Goal: Information Seeking & Learning: Learn about a topic

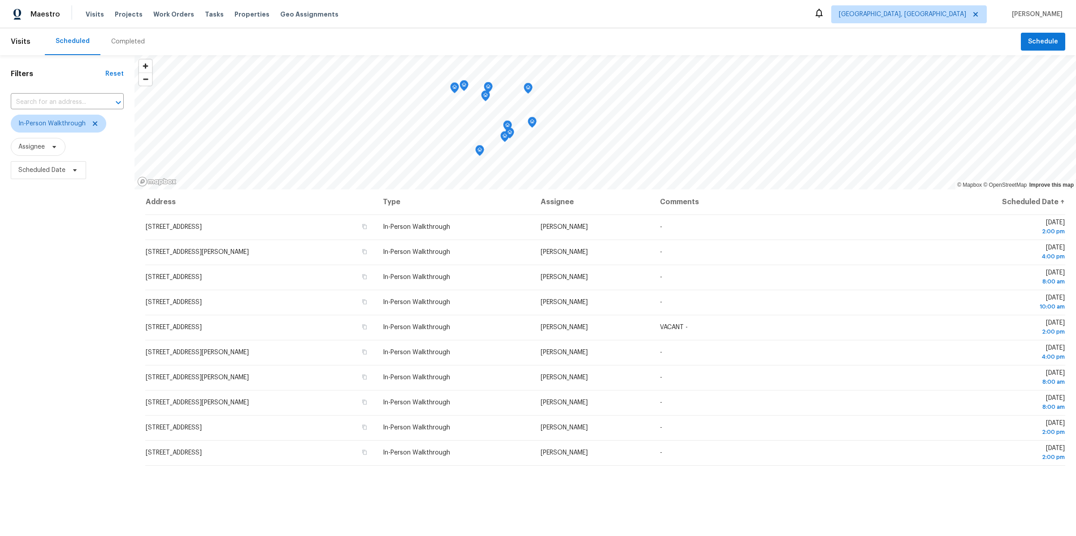
click at [79, 233] on div "Filters Reset ​ In-Person Walkthrough Assignee Scheduled Date" at bounding box center [67, 337] width 134 height 564
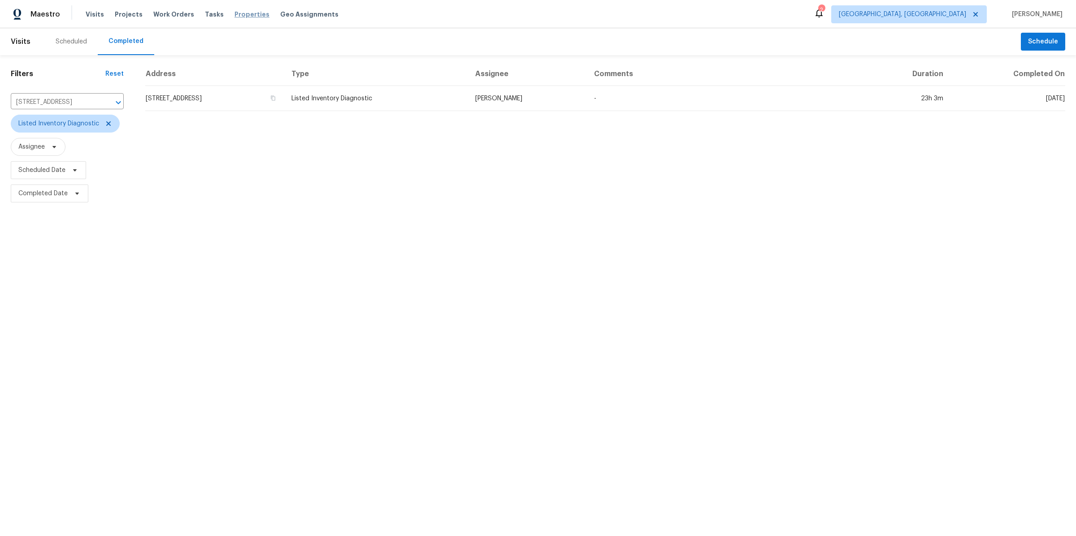
click at [239, 14] on span "Properties" at bounding box center [251, 14] width 35 height 9
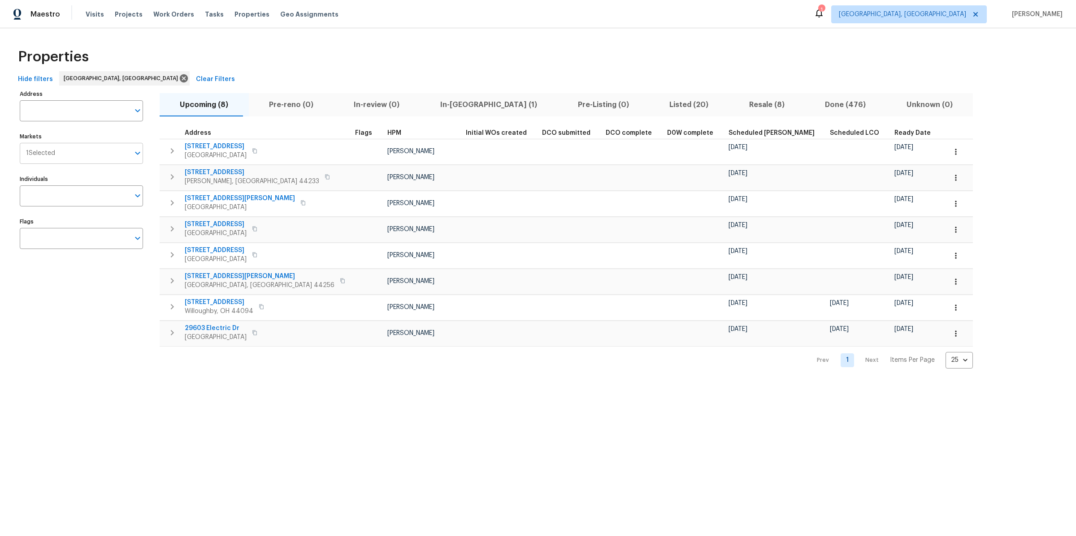
click at [41, 153] on span "1 Selected" at bounding box center [40, 154] width 29 height 8
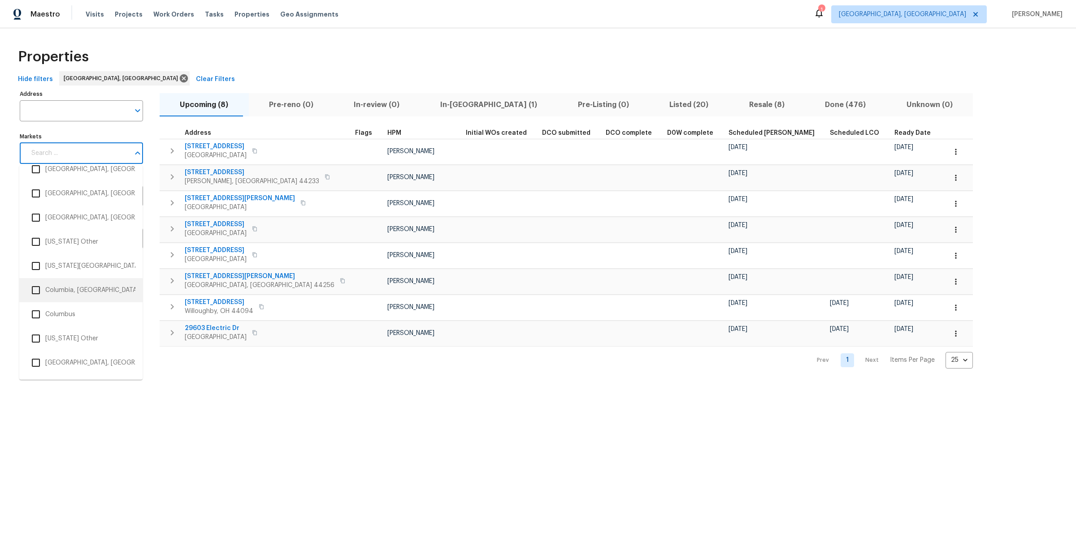
scroll to position [499, 0]
click at [37, 313] on input "checkbox" at bounding box center [35, 311] width 19 height 19
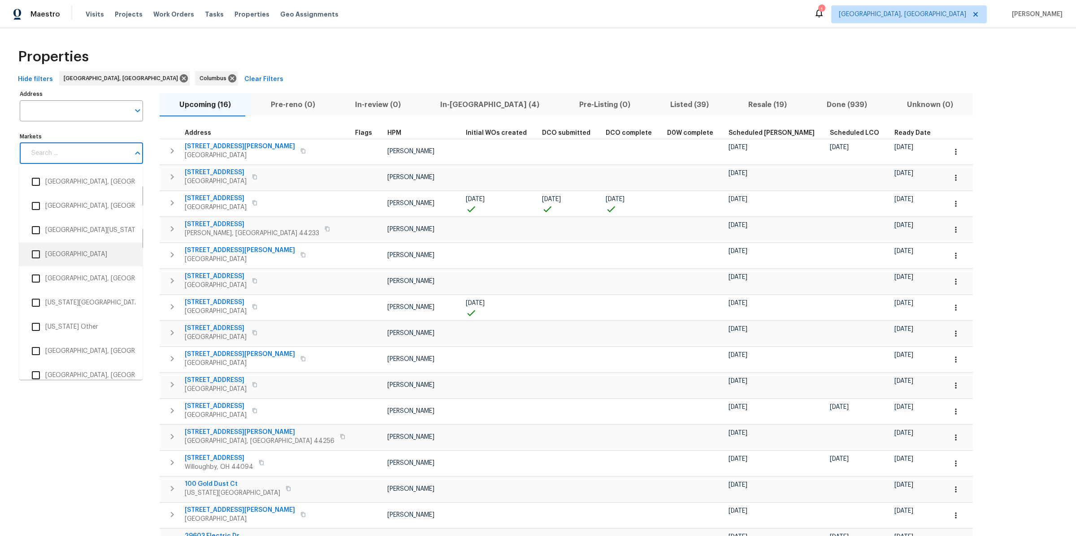
scroll to position [762, 0]
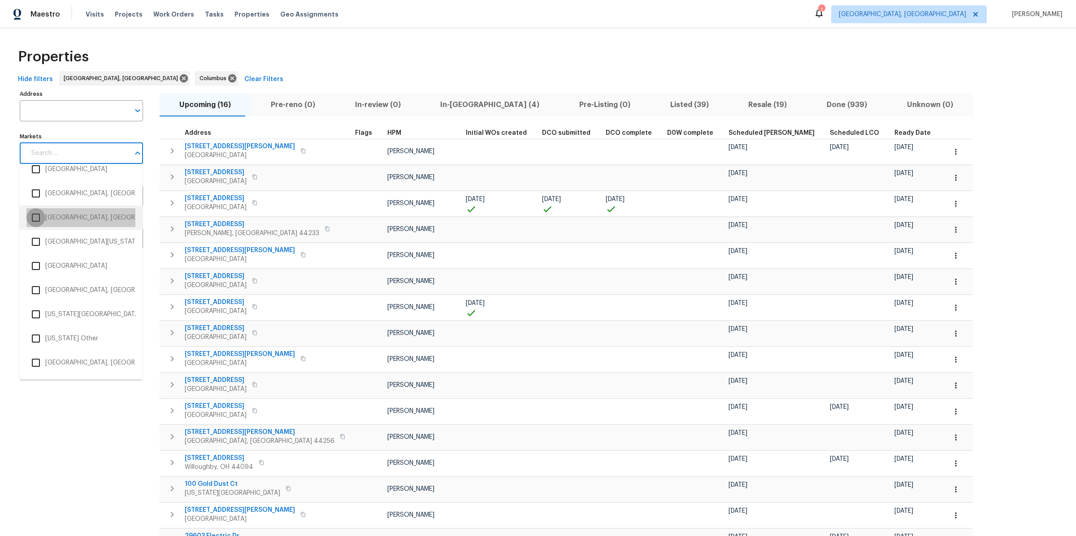
click at [39, 216] on input "checkbox" at bounding box center [35, 217] width 19 height 19
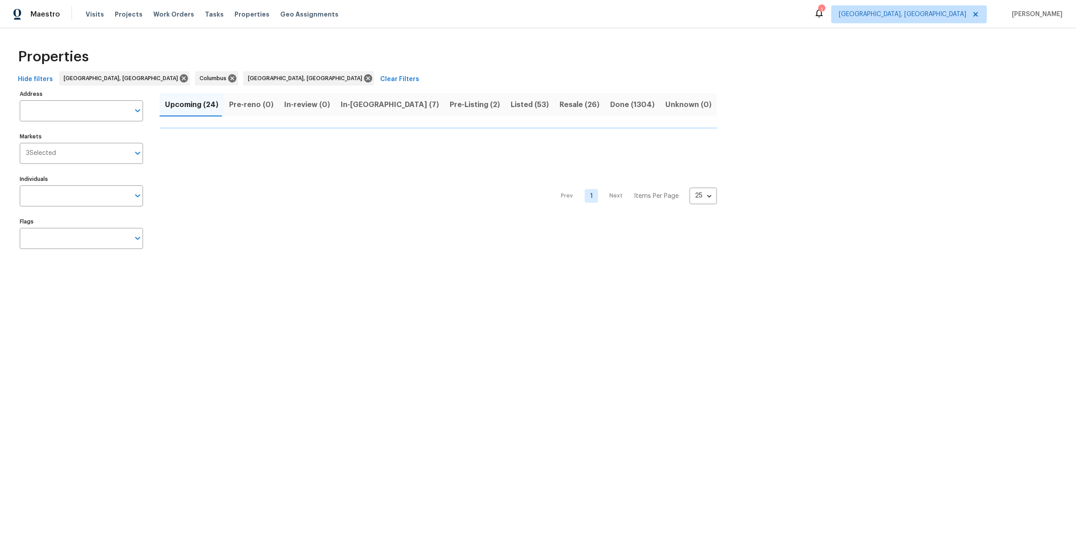
click at [100, 272] on html "Maestro Visits Projects Work Orders Tasks Properties Geo Assignments 1 Clevelan…" at bounding box center [538, 136] width 1076 height 272
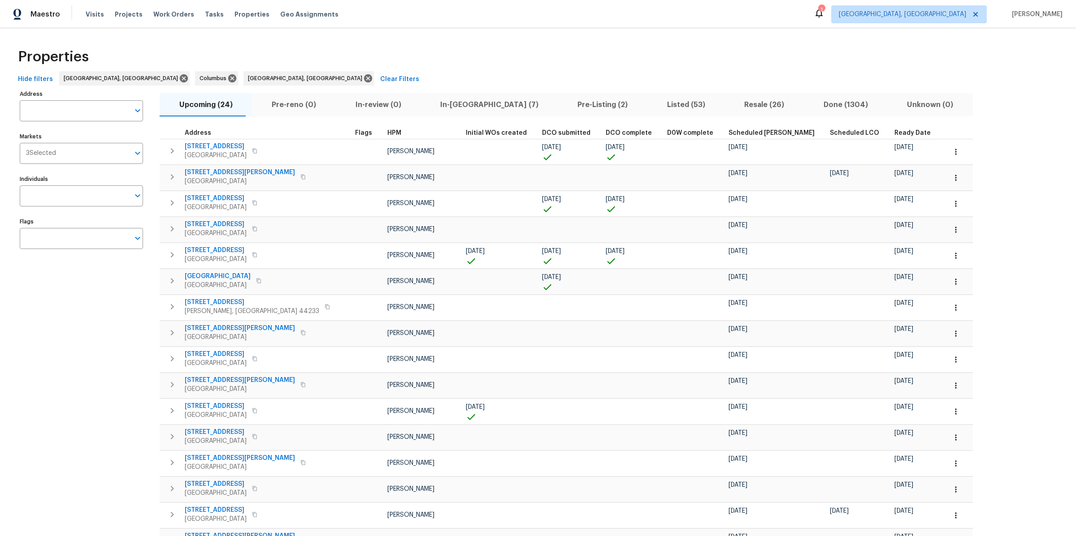
click at [894, 130] on span "Ready Date" at bounding box center [912, 133] width 36 height 6
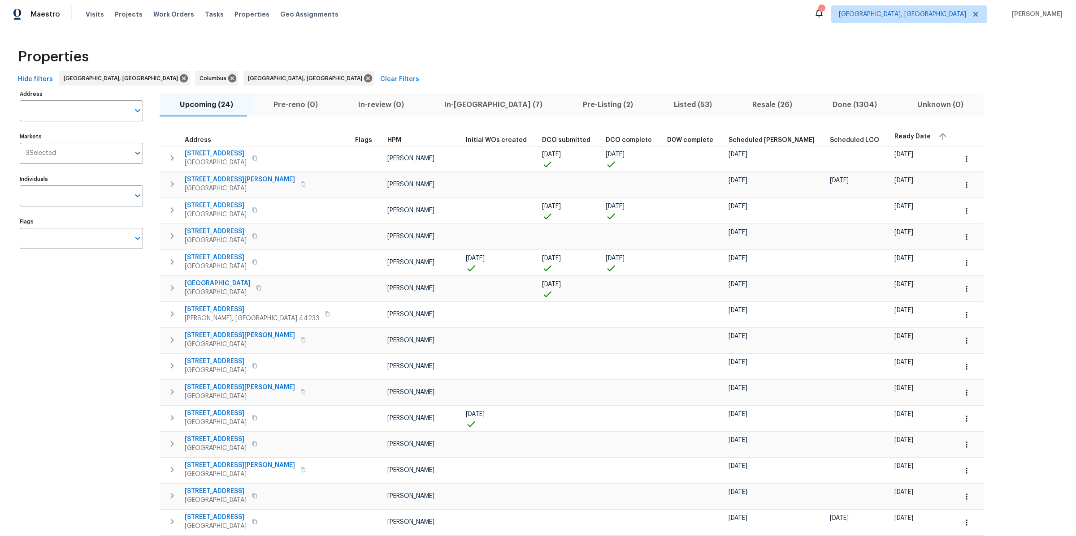
click at [444, 99] on span "In-reno (7)" at bounding box center [493, 105] width 128 height 13
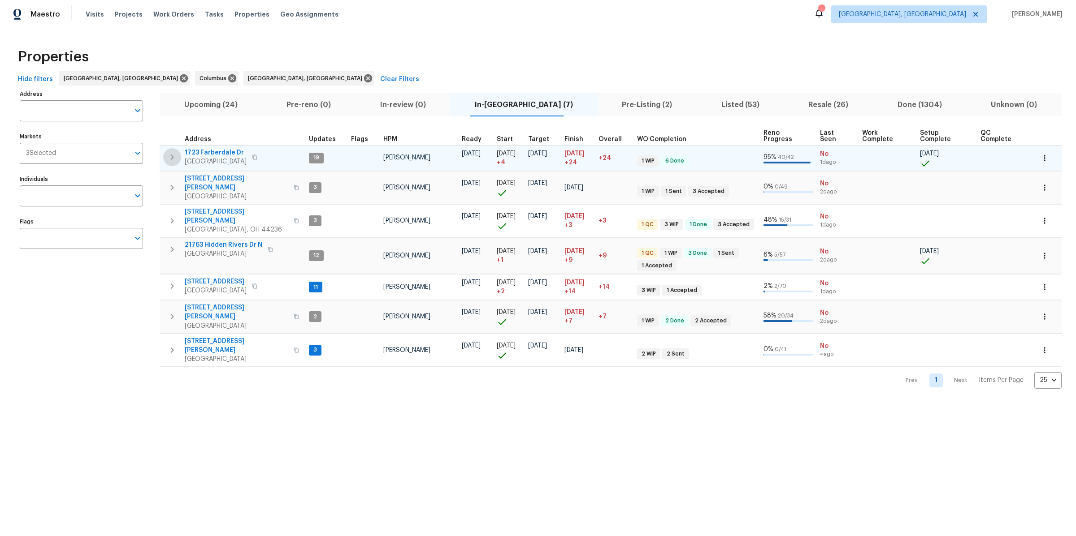
click at [173, 157] on icon "button" at bounding box center [172, 157] width 3 height 5
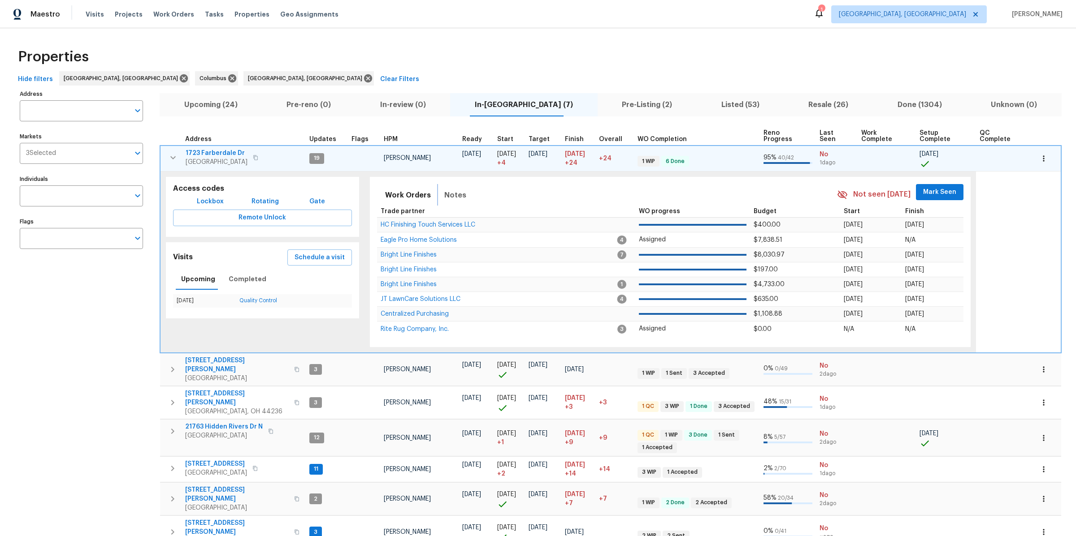
click at [452, 192] on span "Notes" at bounding box center [455, 195] width 22 height 13
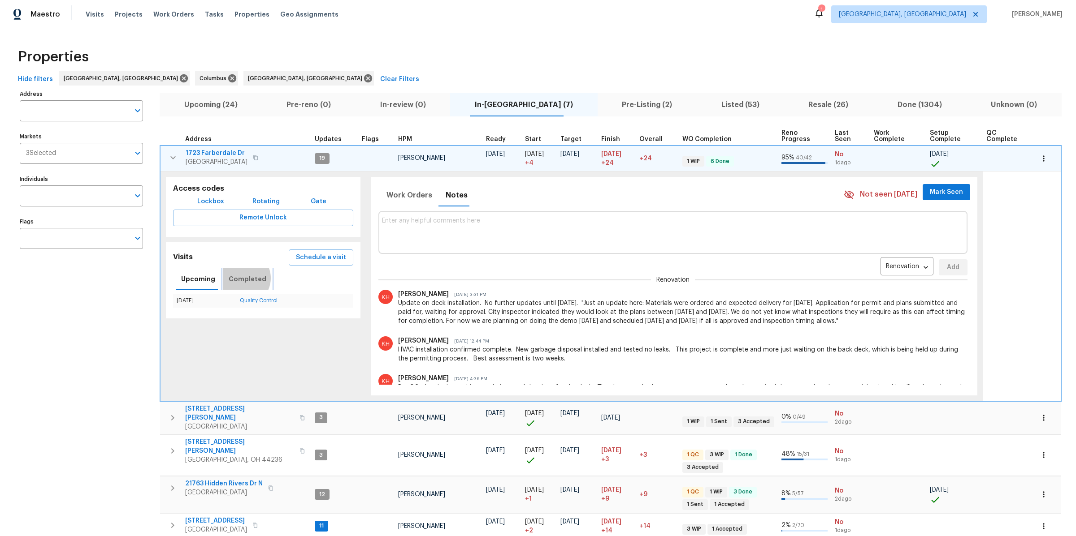
click at [239, 277] on span "Completed" at bounding box center [248, 279] width 38 height 11
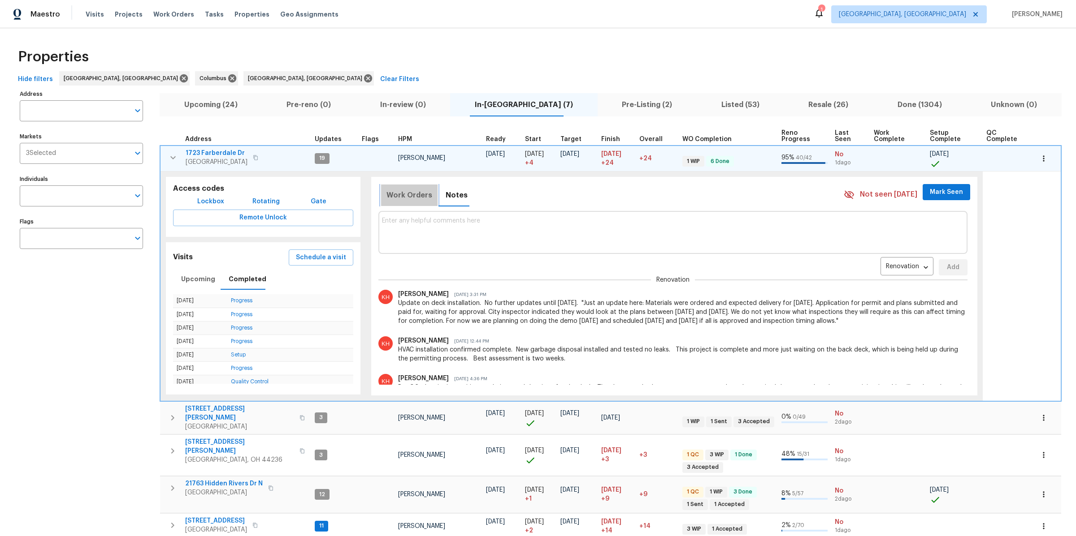
click at [410, 194] on span "Work Orders" at bounding box center [409, 195] width 46 height 13
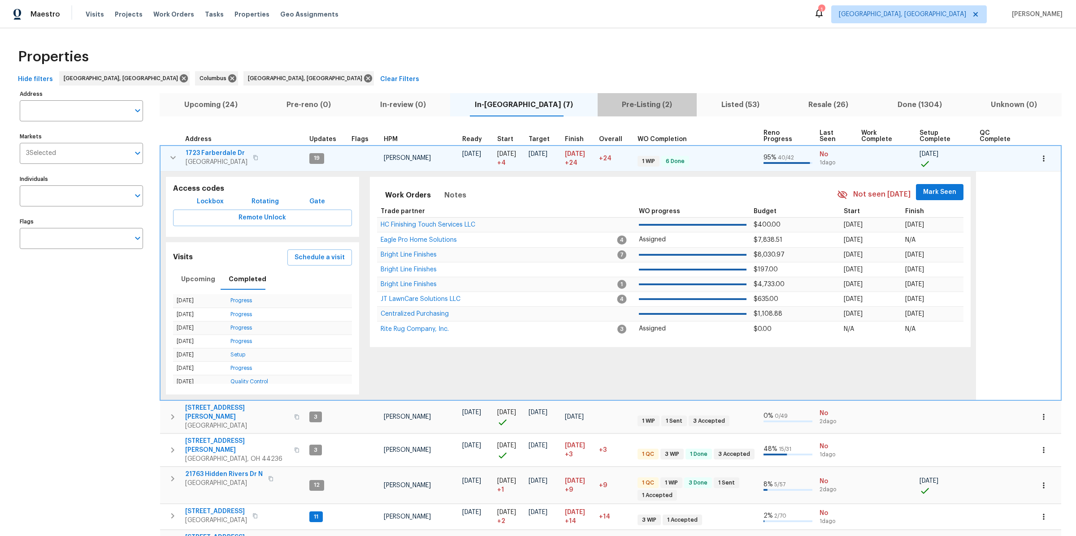
click at [638, 108] on span "Pre-Listing (2)" at bounding box center [647, 105] width 88 height 13
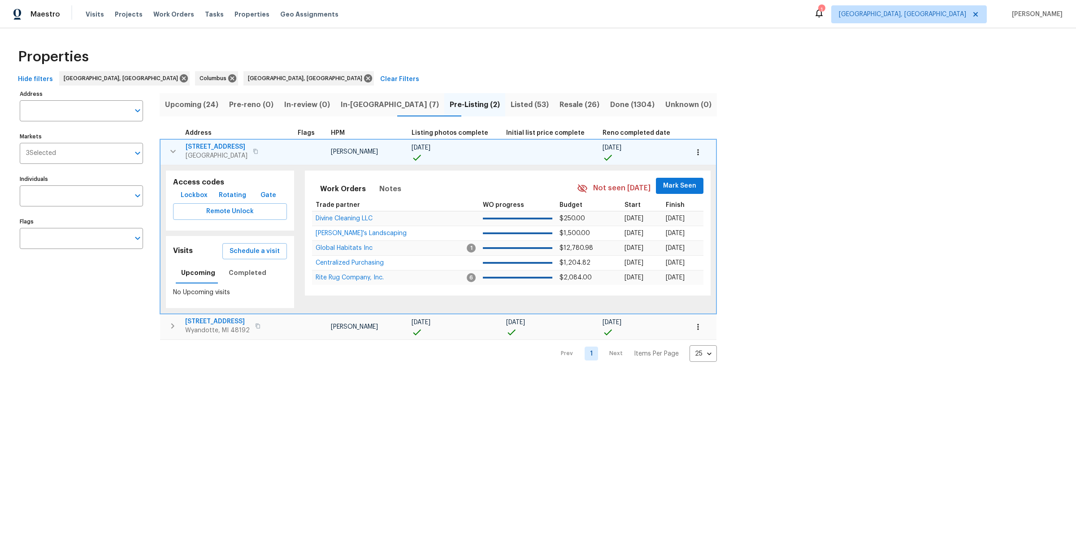
click at [207, 146] on span "14164 Bainbridge St" at bounding box center [217, 147] width 62 height 9
click at [210, 320] on span "3894 17th St" at bounding box center [217, 321] width 65 height 9
click at [251, 153] on button "button" at bounding box center [255, 151] width 11 height 13
click at [256, 325] on icon "button" at bounding box center [257, 326] width 5 height 5
click at [206, 319] on span "3894 17th St" at bounding box center [217, 321] width 65 height 9
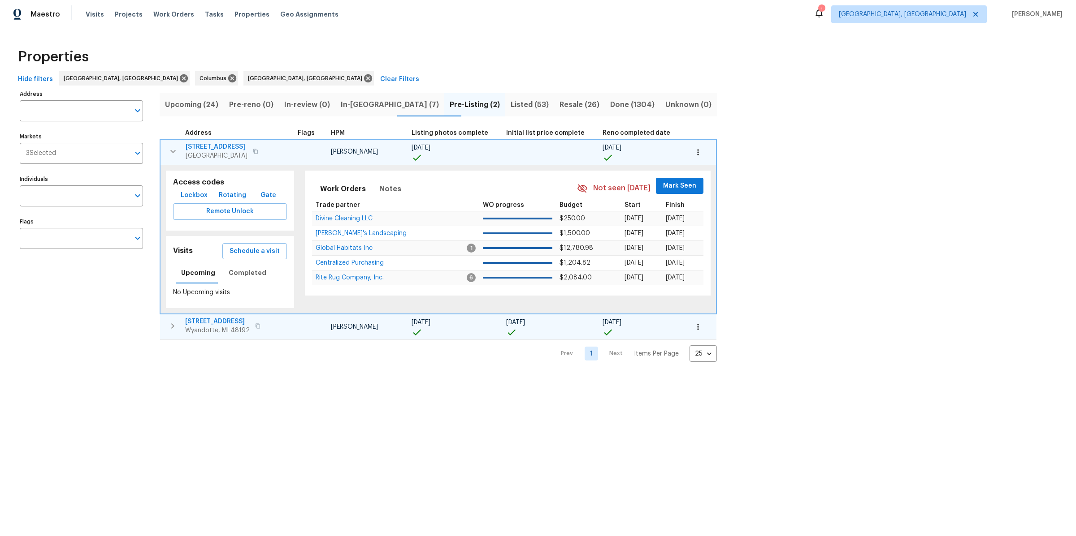
click at [171, 327] on icon "button" at bounding box center [172, 326] width 11 height 11
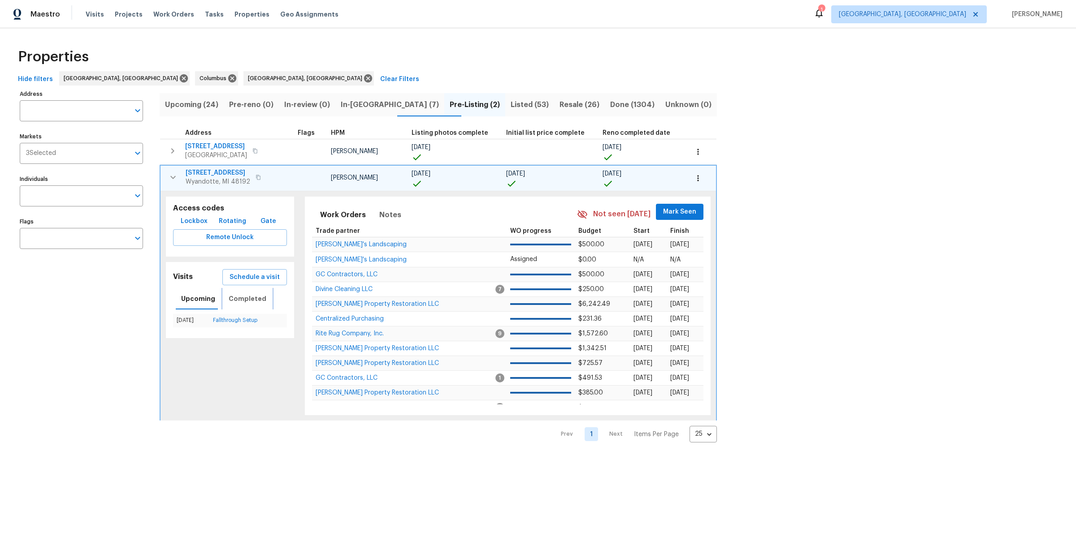
click at [237, 296] on span "Completed" at bounding box center [248, 299] width 38 height 11
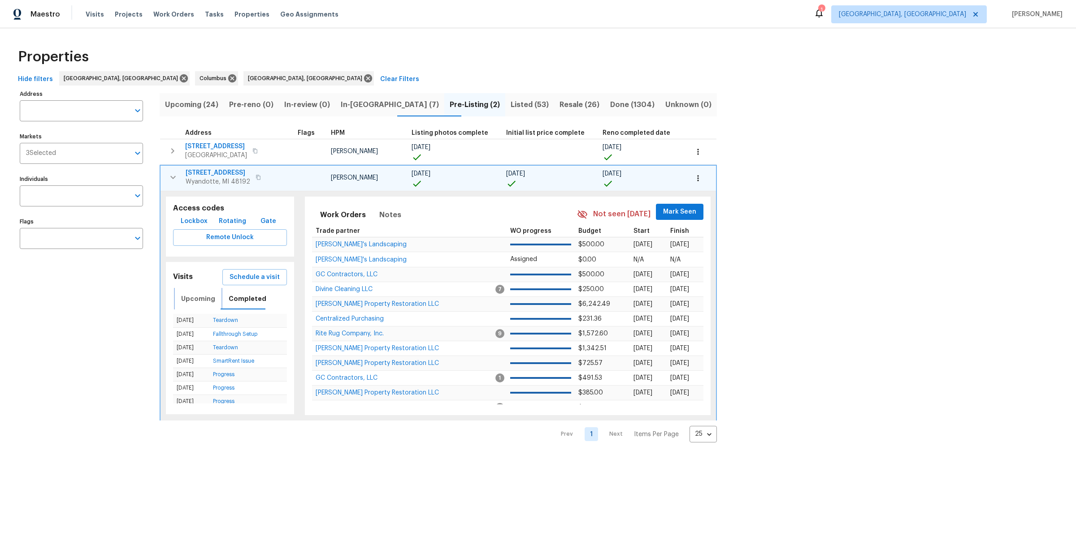
click at [200, 295] on span "Upcoming" at bounding box center [198, 299] width 34 height 11
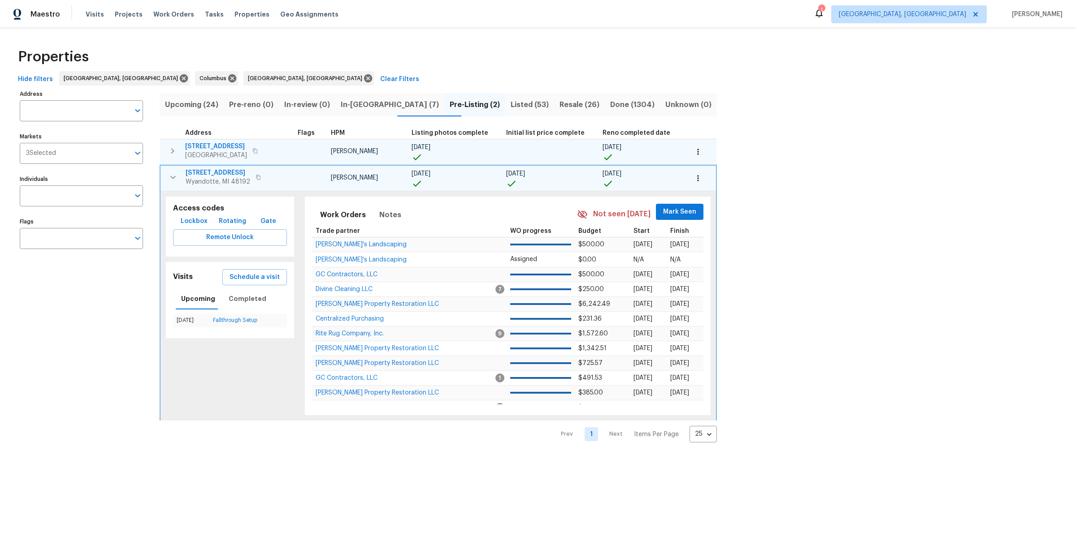
click at [170, 151] on icon "button" at bounding box center [172, 151] width 11 height 11
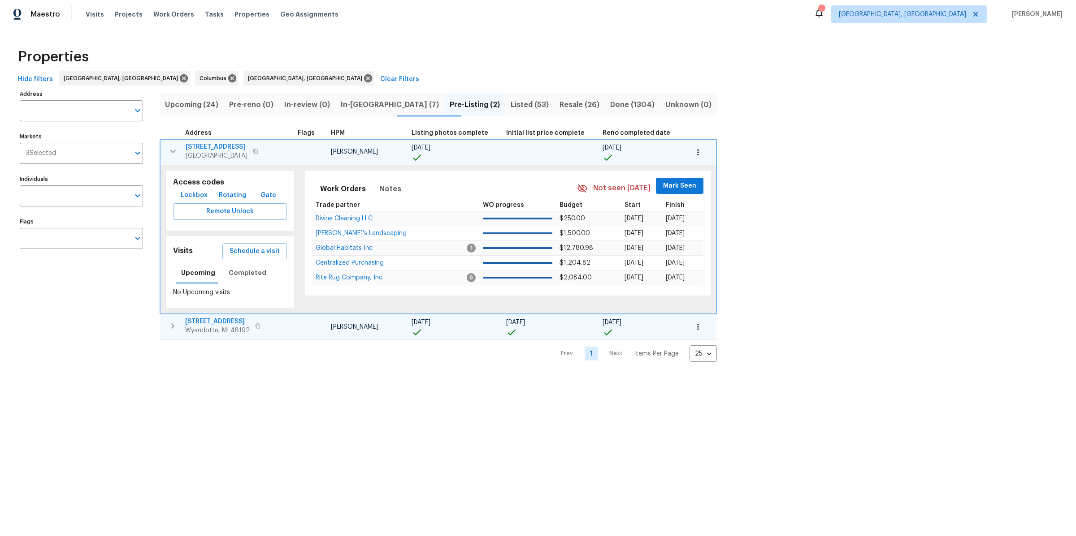
click at [375, 106] on span "In-reno (7)" at bounding box center [390, 105] width 98 height 13
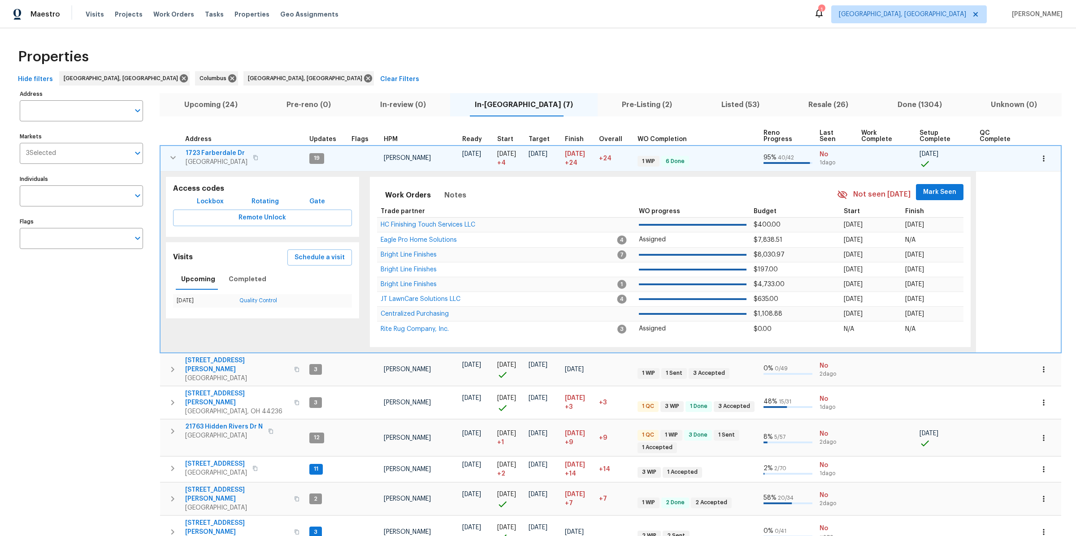
click at [613, 109] on span "Pre-Listing (2)" at bounding box center [647, 105] width 88 height 13
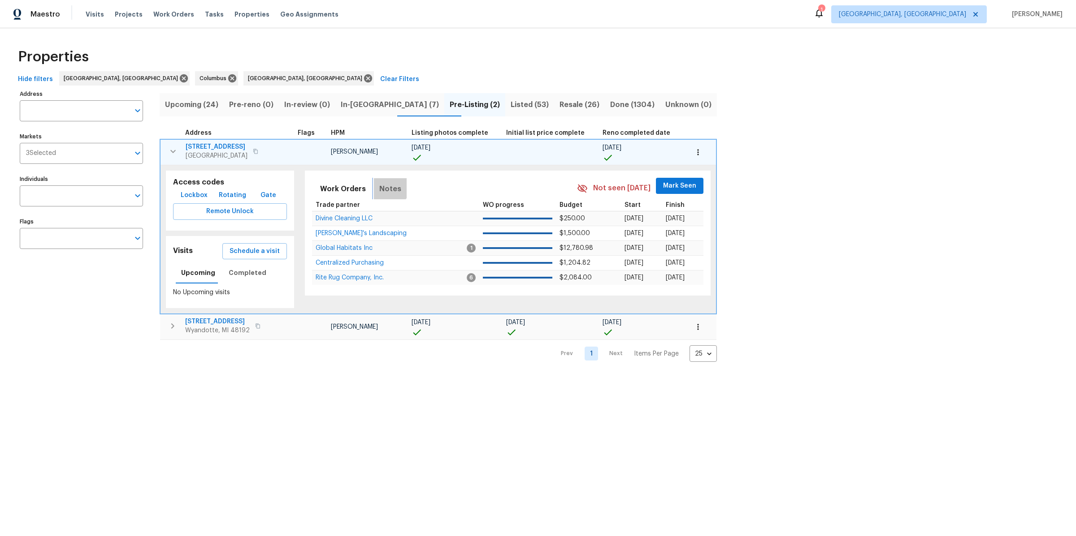
click at [379, 184] on span "Notes" at bounding box center [390, 189] width 22 height 13
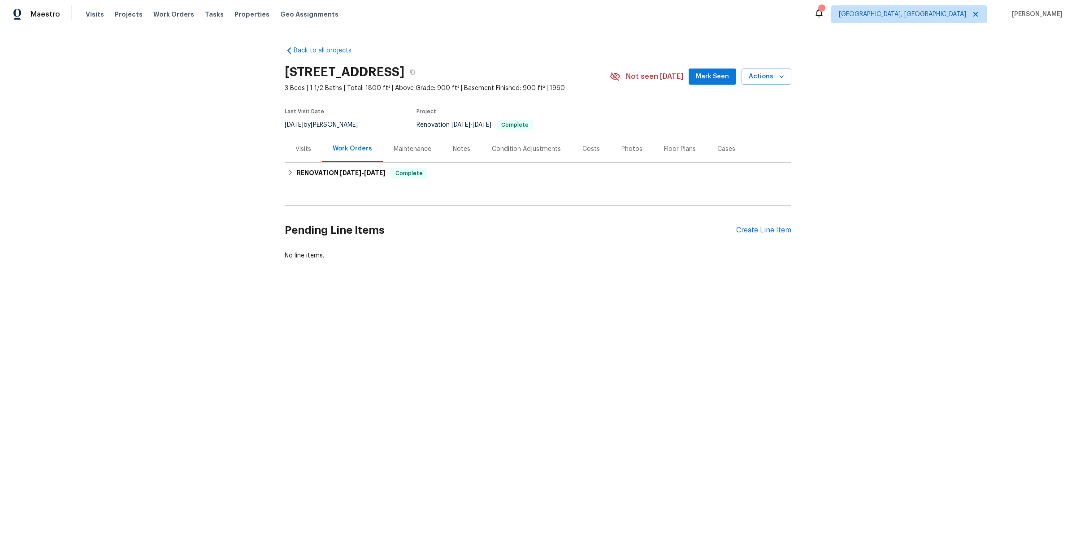
click at [634, 145] on div "Photos" at bounding box center [631, 149] width 21 height 9
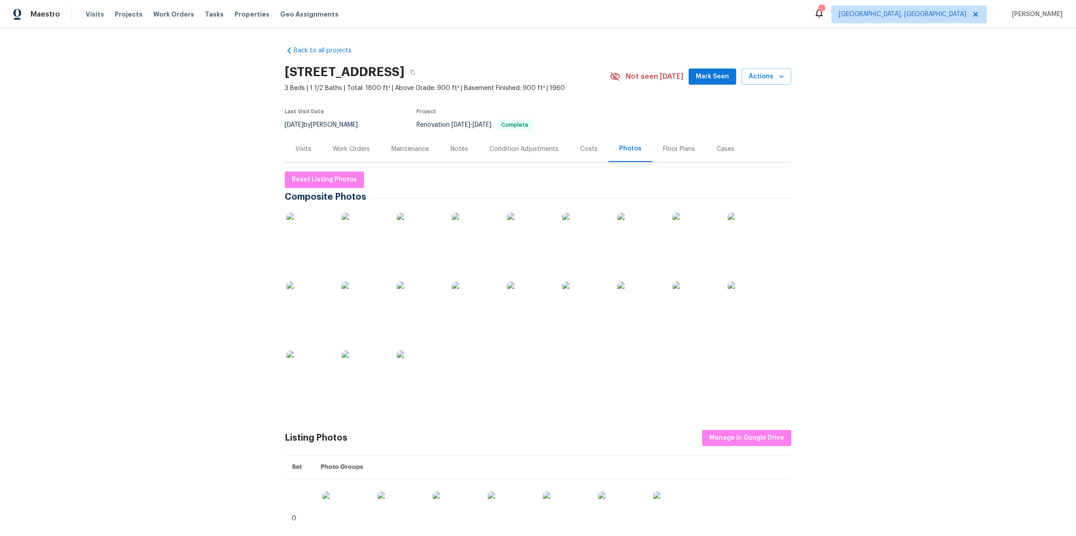
click at [666, 151] on div "Floor Plans" at bounding box center [679, 149] width 32 height 9
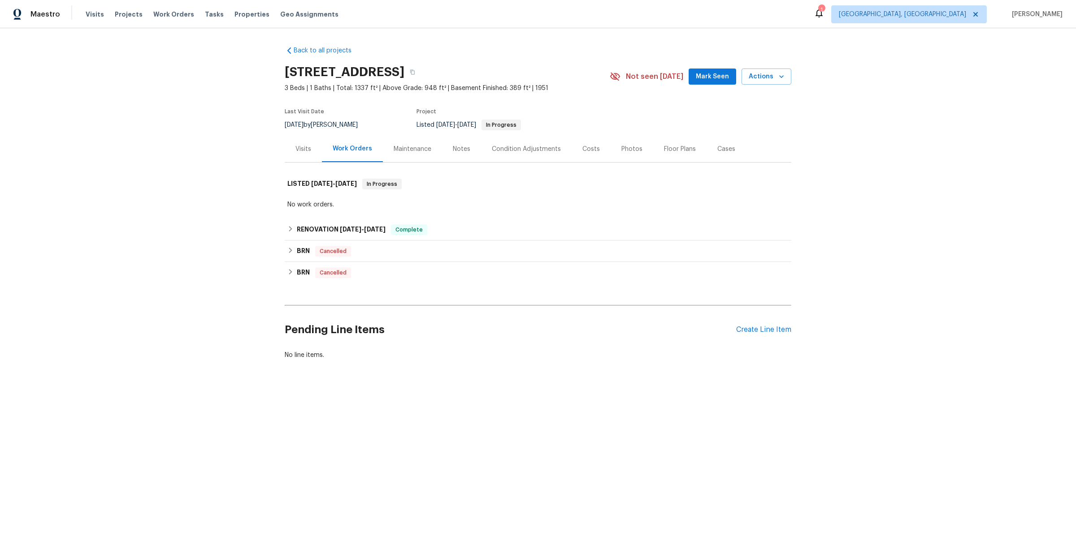
click at [633, 150] on div "Photos" at bounding box center [631, 149] width 21 height 9
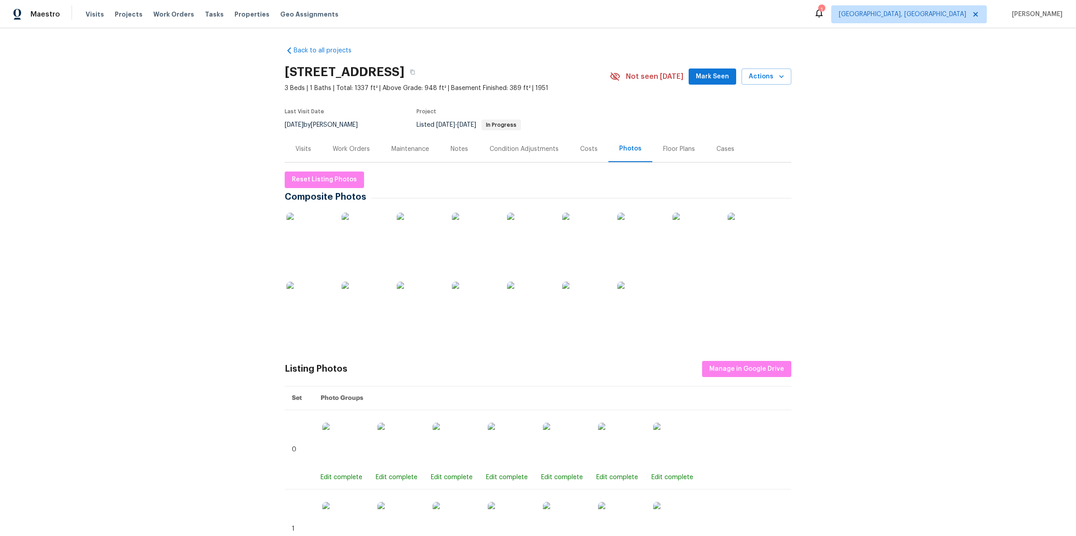
click at [671, 150] on div "Floor Plans" at bounding box center [679, 149] width 32 height 9
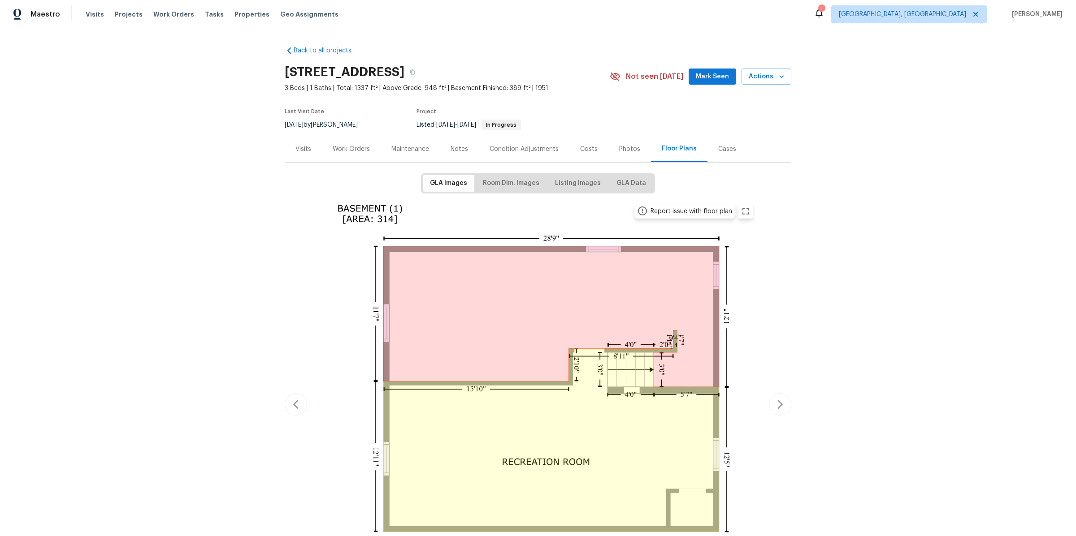
click at [462, 149] on div "Notes" at bounding box center [458, 149] width 17 height 9
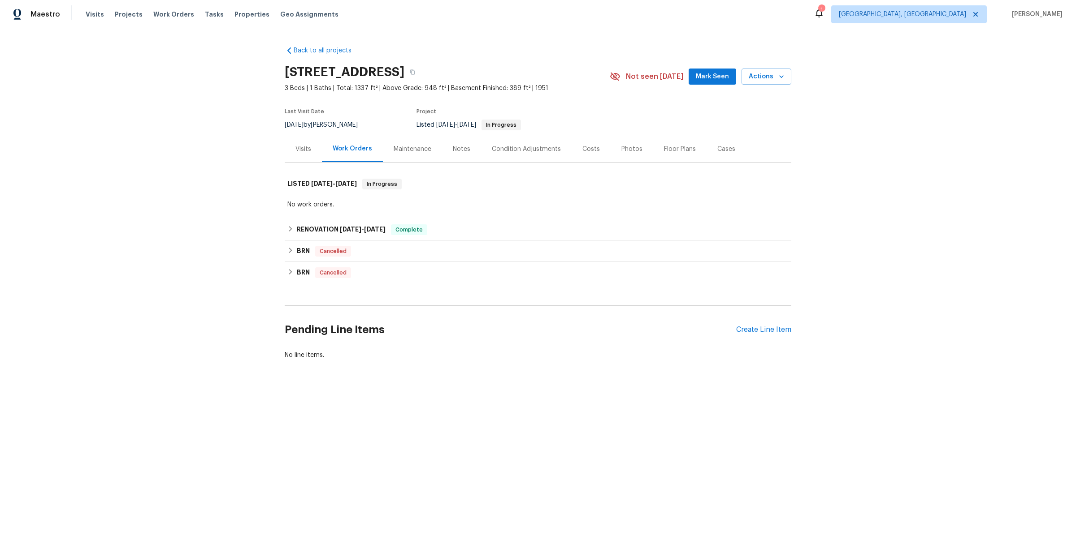
click at [418, 149] on div "Maintenance" at bounding box center [412, 149] width 38 height 9
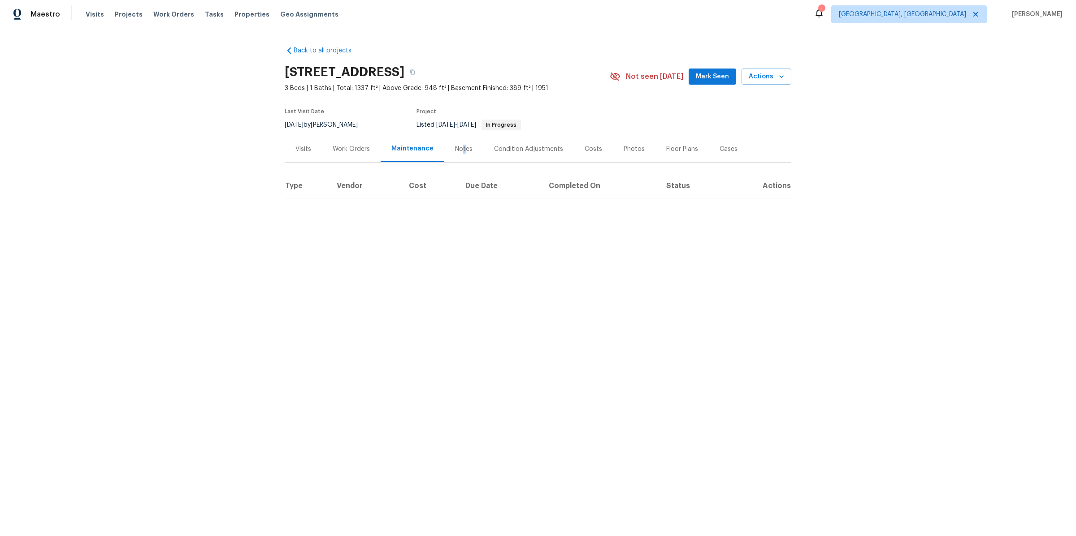
click at [460, 149] on div "Notes" at bounding box center [463, 149] width 17 height 9
